Goal: Task Accomplishment & Management: Manage account settings

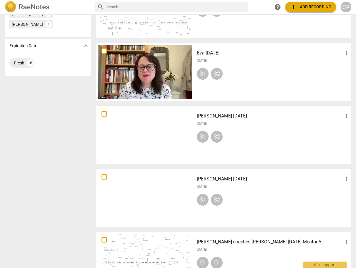
scroll to position [281, 0]
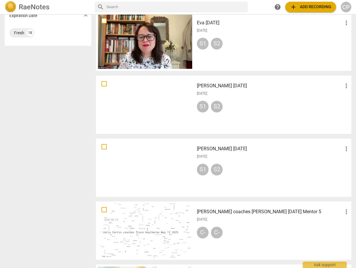
click at [223, 85] on h3 "[PERSON_NAME] [DATE]" at bounding box center [270, 85] width 146 height 7
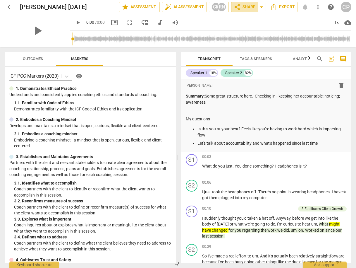
click at [246, 8] on span "share Share" at bounding box center [245, 7] width 22 height 7
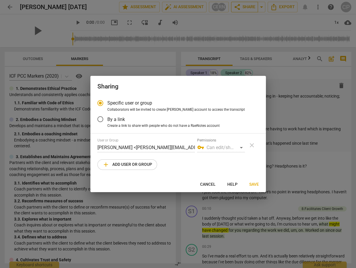
radio input "false"
click at [101, 120] on input "By a link" at bounding box center [100, 119] width 14 height 14
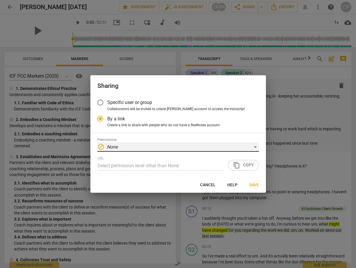
click at [256, 148] on div "block None" at bounding box center [177, 146] width 161 height 9
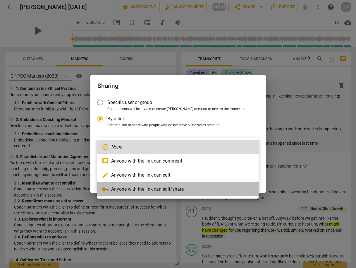
click at [183, 188] on li "vpn_key Anyone with the link can edit/share" at bounding box center [177, 189] width 161 height 14
radio input "false"
type input "[URL][DOMAIN_NAME]"
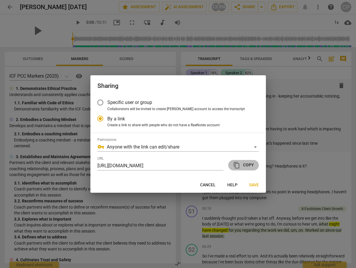
click at [243, 165] on span "content_copy Copy" at bounding box center [243, 164] width 21 height 7
drag, startPoint x: 253, startPoint y: 185, endPoint x: 198, endPoint y: 178, distance: 55.2
click at [252, 185] on span "Save" at bounding box center [254, 185] width 10 height 6
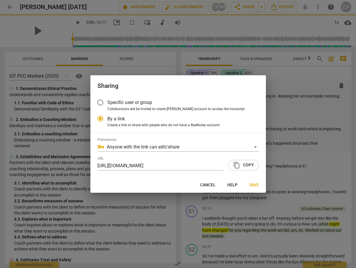
radio input "false"
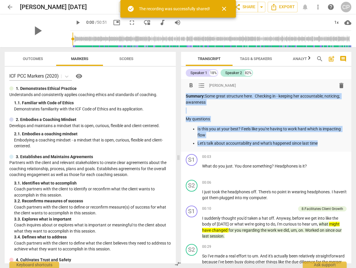
drag, startPoint x: 186, startPoint y: 97, endPoint x: 330, endPoint y: 141, distance: 150.1
click at [330, 141] on div "Summary: Some great structure here. Checking in - keeping her accountable; noti…" at bounding box center [266, 119] width 161 height 53
copy div "Summary: Some great structure here. Checking in - keeping her accountable; noti…"
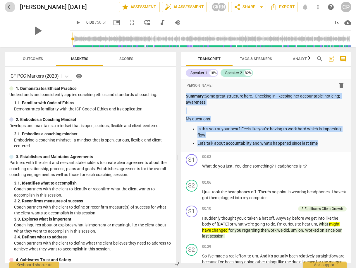
click at [11, 7] on span "arrow_back" at bounding box center [9, 7] width 7 height 7
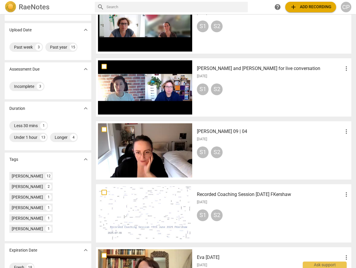
scroll to position [47, 0]
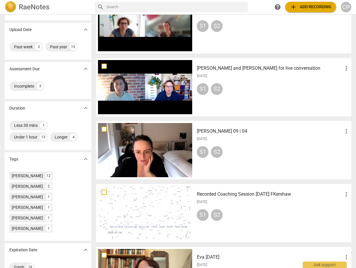
click at [222, 130] on h3 "[PERSON_NAME] 09 | 04" at bounding box center [270, 131] width 146 height 7
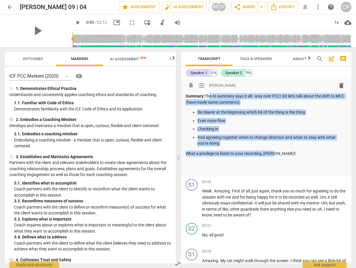
drag, startPoint x: 207, startPoint y: 95, endPoint x: 281, endPoint y: 153, distance: 93.6
click at [281, 152] on div "Summary: The AI summary says it all - way over PCC! SO let's talk about the shi…" at bounding box center [266, 133] width 161 height 80
copy div "The AI summary says it all - way over PCC! SO let's talk about the shift to MCC…"
click at [251, 8] on span "share Share" at bounding box center [245, 7] width 22 height 7
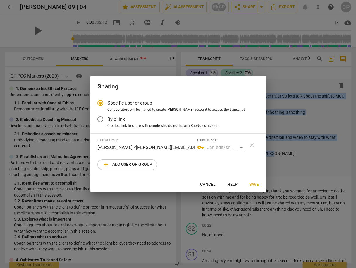
radio input "false"
click at [101, 120] on input "By a link" at bounding box center [100, 119] width 14 height 14
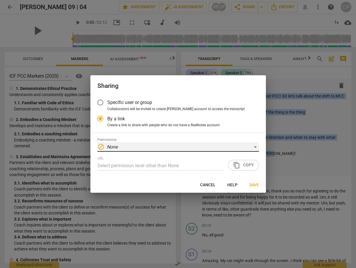
click at [125, 145] on div "block None" at bounding box center [177, 146] width 161 height 9
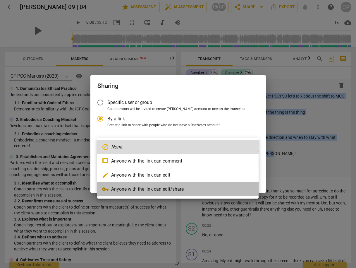
click at [133, 185] on li "vpn_key Anyone with the link can edit/share" at bounding box center [177, 189] width 161 height 14
radio input "false"
type input "[URL][DOMAIN_NAME]"
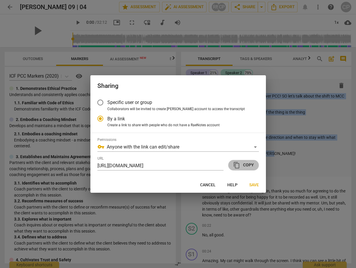
click at [250, 162] on span "content_copy Copy" at bounding box center [243, 164] width 21 height 7
copy div "The AI summary says it all - way over PCC! SO let's talk about the shift to MCC…"
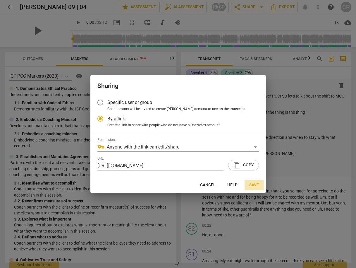
click at [254, 186] on span "Save" at bounding box center [254, 185] width 10 height 6
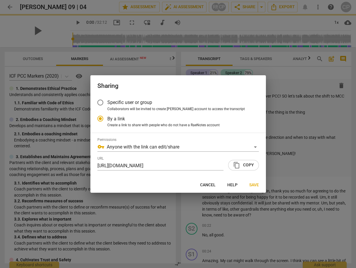
radio input "false"
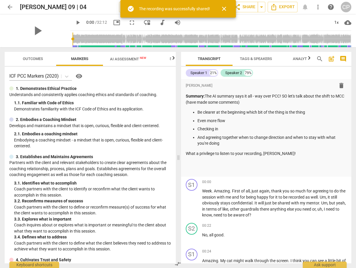
click at [8, 7] on span "arrow_back" at bounding box center [9, 7] width 7 height 7
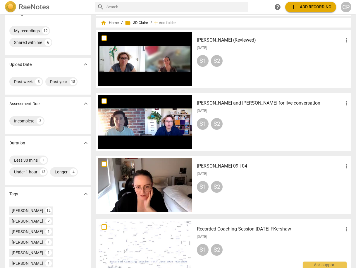
scroll to position [70, 0]
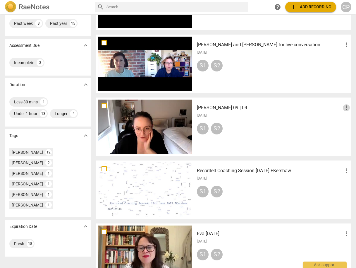
click at [345, 108] on span "more_vert" at bounding box center [346, 107] width 7 height 7
click at [339, 109] on li "Move" at bounding box center [340, 108] width 22 height 14
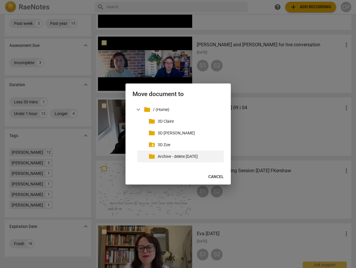
click at [159, 157] on p "Archive - delete [DATE]" at bounding box center [190, 156] width 64 height 6
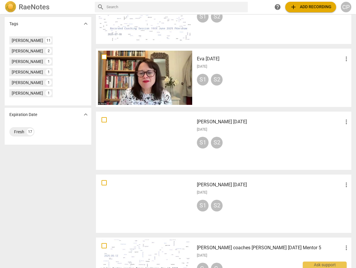
scroll to position [164, 0]
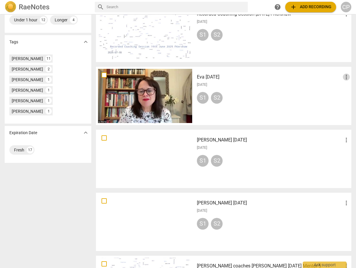
click at [345, 76] on span "more_vert" at bounding box center [346, 76] width 7 height 7
click at [338, 81] on li "Move" at bounding box center [340, 77] width 22 height 14
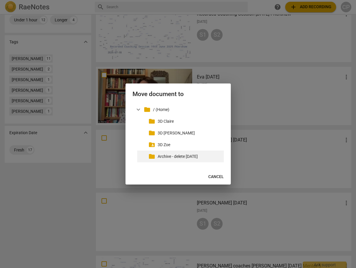
click at [182, 159] on p "Archive - delete [DATE]" at bounding box center [190, 156] width 64 height 6
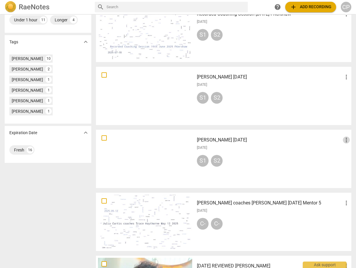
click at [345, 140] on span "more_vert" at bounding box center [346, 139] width 7 height 7
click at [344, 77] on div at bounding box center [178, 134] width 356 height 268
click at [344, 77] on span "more_vert" at bounding box center [346, 76] width 7 height 7
click at [337, 77] on li "Move" at bounding box center [340, 77] width 22 height 14
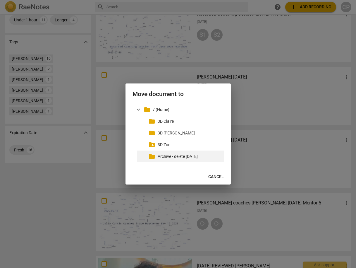
click at [189, 157] on p "Archive - delete [DATE]" at bounding box center [190, 156] width 64 height 6
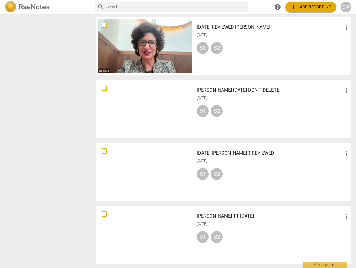
scroll to position [363, 0]
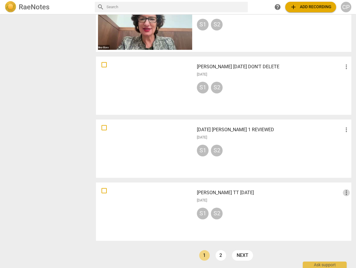
click at [343, 192] on span "more_vert" at bounding box center [346, 192] width 7 height 7
click at [341, 192] on li "Move" at bounding box center [340, 192] width 22 height 14
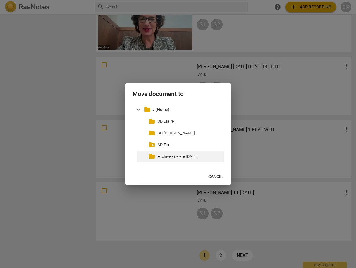
click at [177, 157] on p "Archive - delete [DATE]" at bounding box center [190, 156] width 64 height 6
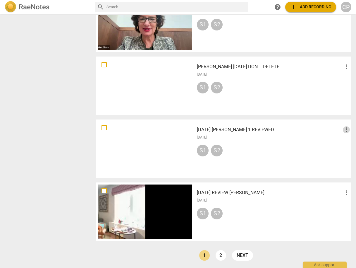
click at [345, 130] on span "more_vert" at bounding box center [346, 129] width 7 height 7
drag, startPoint x: 340, startPoint y: 144, endPoint x: 340, endPoint y: 130, distance: 14.3
click at [340, 130] on ul "Move Delete" at bounding box center [340, 136] width 22 height 33
click at [340, 130] on li "Move" at bounding box center [340, 129] width 22 height 14
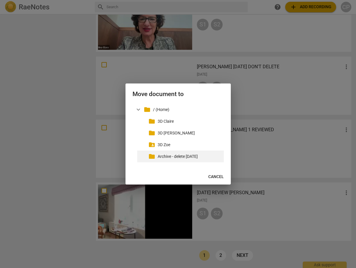
click at [182, 159] on p "Archive - delete [DATE]" at bounding box center [190, 156] width 64 height 6
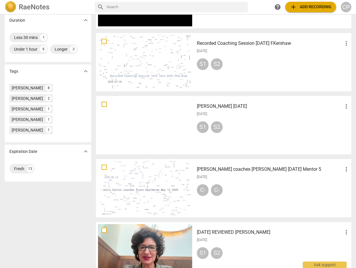
scroll to position [164, 0]
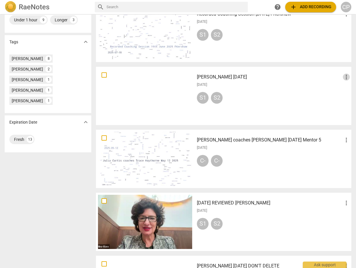
click at [344, 79] on span "more_vert" at bounding box center [346, 76] width 7 height 7
click at [298, 102] on div at bounding box center [178, 134] width 356 height 268
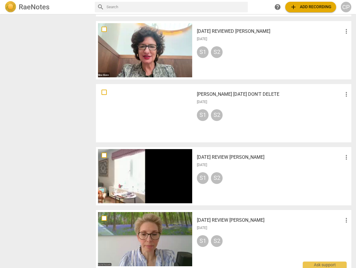
scroll to position [363, 0]
